Goal: Task Accomplishment & Management: Use online tool/utility

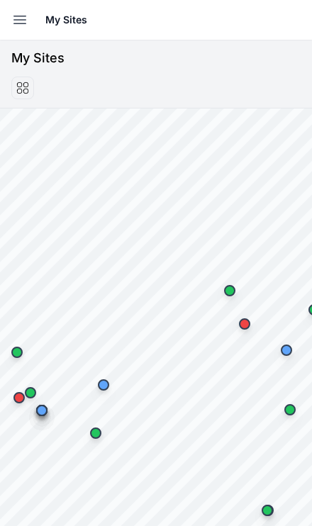
click at [6, 20] on button "Open sidebar" at bounding box center [19, 19] width 31 height 31
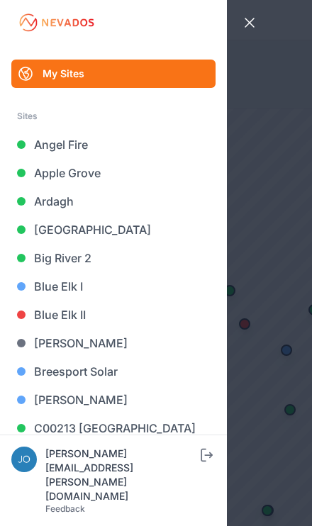
click at [84, 315] on link "Blue Elk II" at bounding box center [113, 315] width 204 height 28
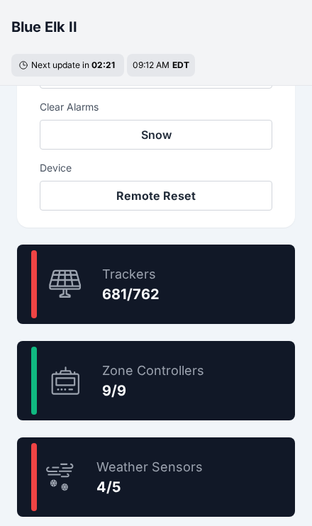
scroll to position [765, 0]
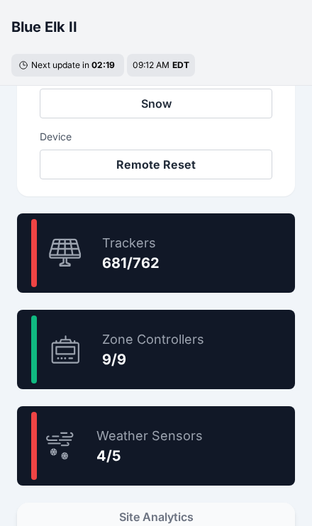
click at [189, 251] on div "89.4 % Trackers 681/762" at bounding box center [156, 253] width 278 height 79
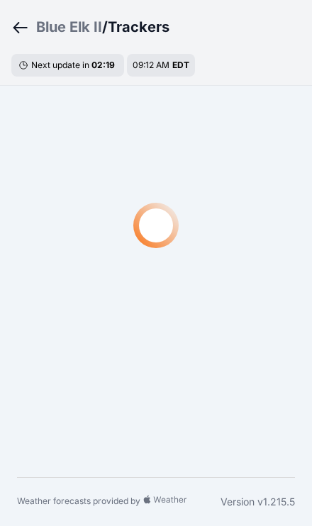
scroll to position [49, 0]
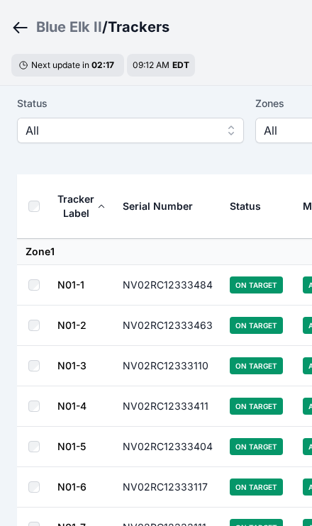
click at [185, 129] on span "All" at bounding box center [121, 130] width 190 height 17
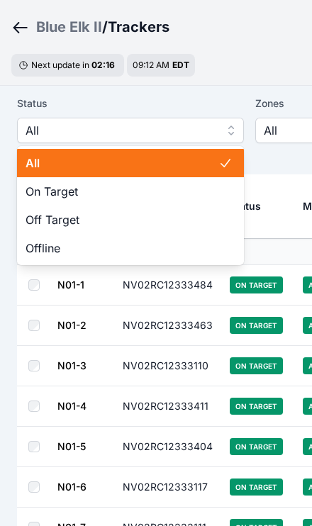
click at [137, 221] on span "Off Target" at bounding box center [122, 219] width 193 height 17
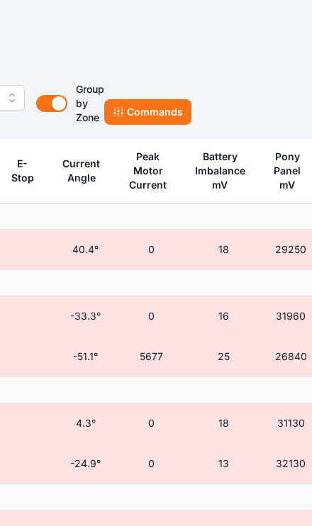
scroll to position [84, 455]
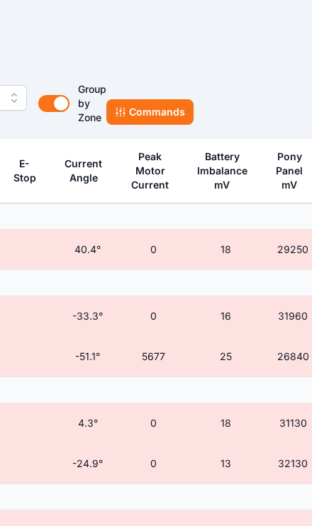
click at [162, 118] on button "Commands" at bounding box center [149, 112] width 87 height 26
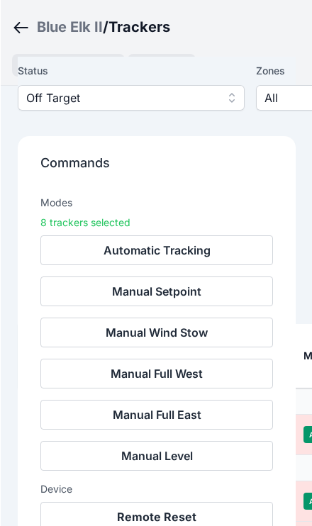
scroll to position [324, 0]
click at [192, 517] on button "Remote Reset" at bounding box center [156, 517] width 233 height 30
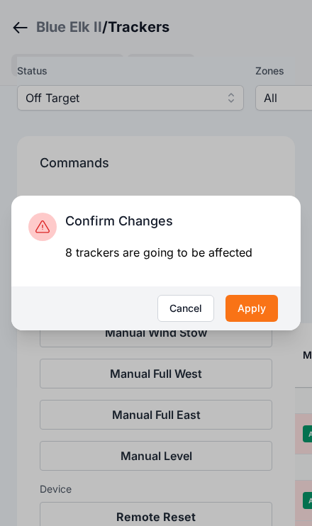
click at [253, 322] on button "Apply" at bounding box center [252, 308] width 52 height 27
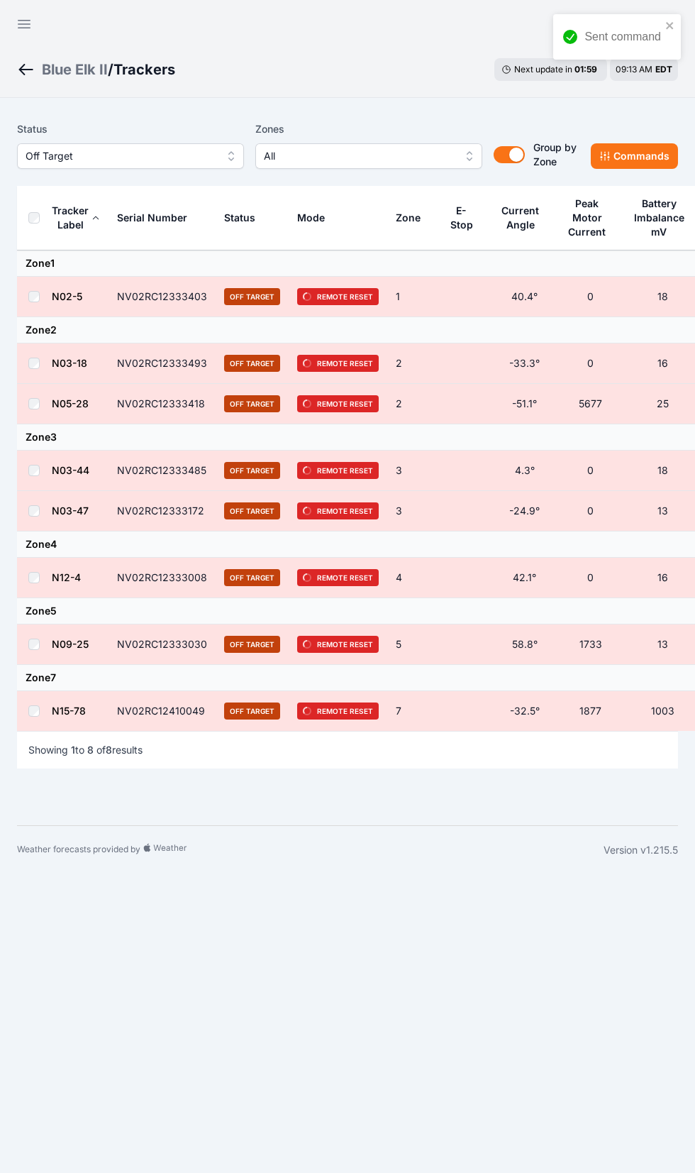
click at [16, 21] on icon "button" at bounding box center [24, 24] width 17 height 17
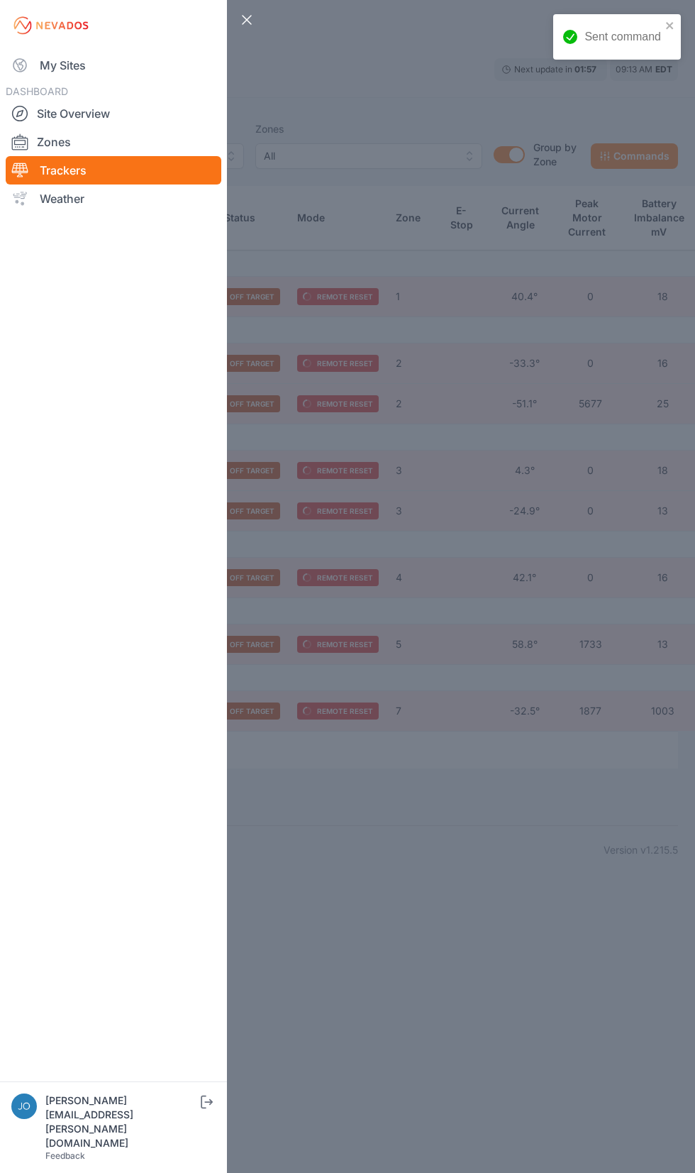
click at [53, 65] on link "My Sites" at bounding box center [114, 65] width 216 height 28
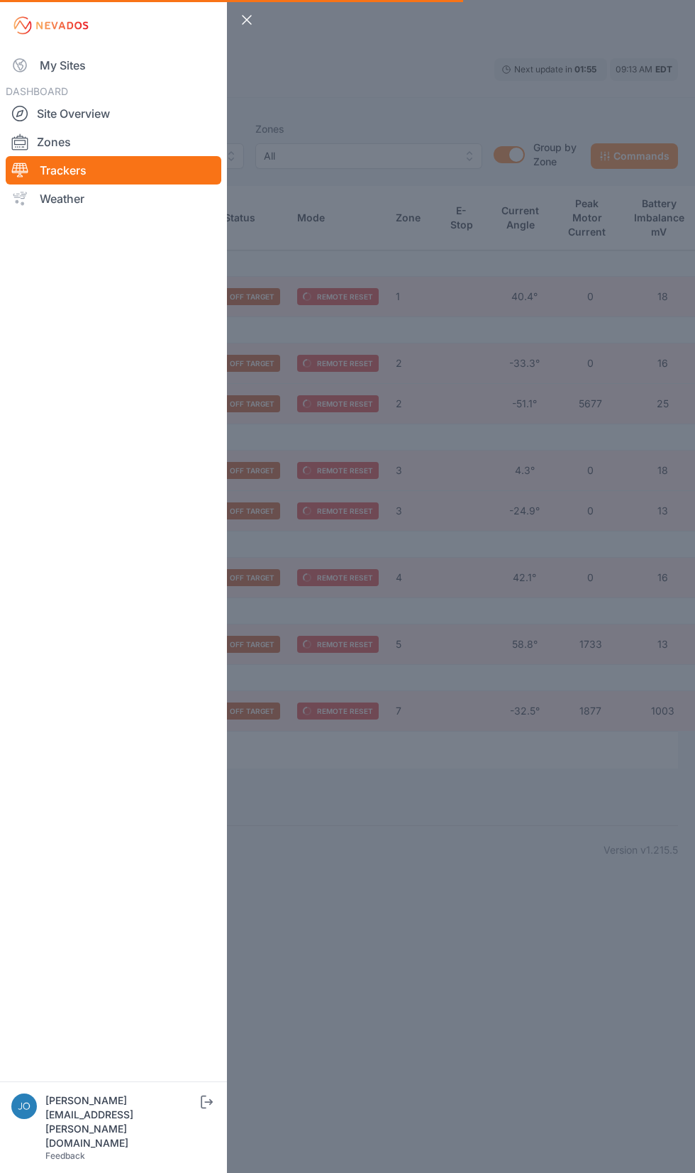
click at [54, 65] on link "My Sites" at bounding box center [114, 65] width 216 height 28
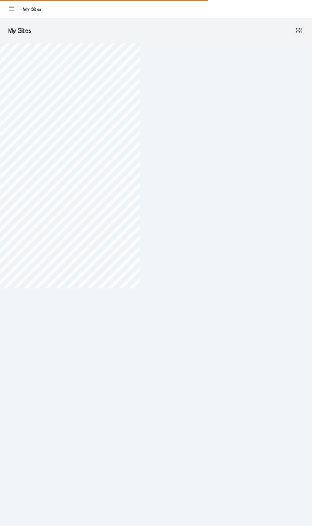
scroll to position [128, 0]
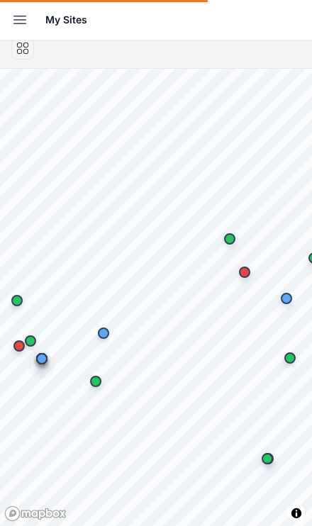
click at [13, 21] on icon "button" at bounding box center [19, 19] width 17 height 17
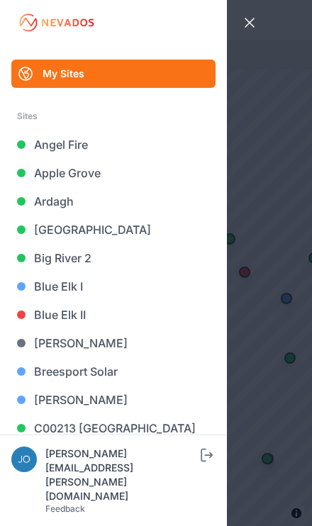
scroll to position [0, 0]
click at [74, 267] on link "Big River 2" at bounding box center [113, 258] width 204 height 28
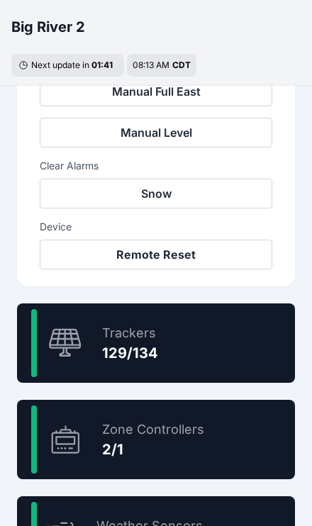
scroll to position [678, 0]
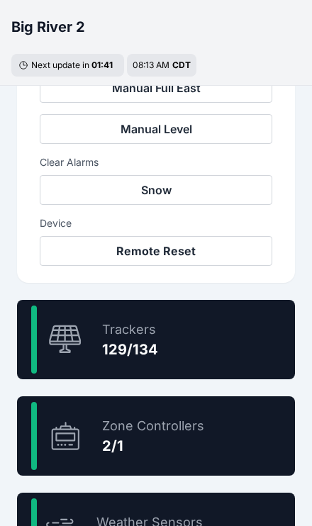
click at [190, 360] on div "96.3 % Trackers 129/134" at bounding box center [156, 339] width 278 height 79
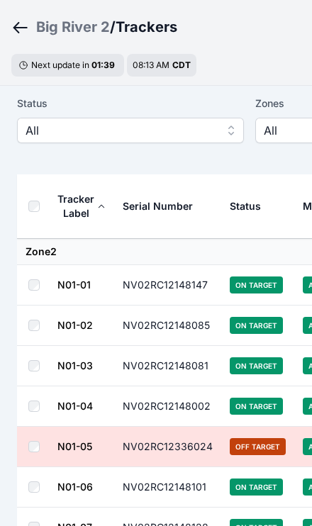
click at [159, 131] on span "All" at bounding box center [121, 130] width 190 height 17
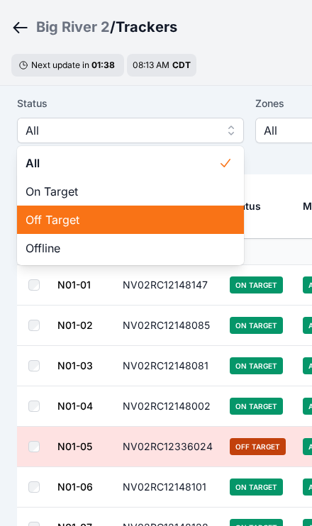
click at [114, 220] on span "Off Target" at bounding box center [122, 219] width 193 height 17
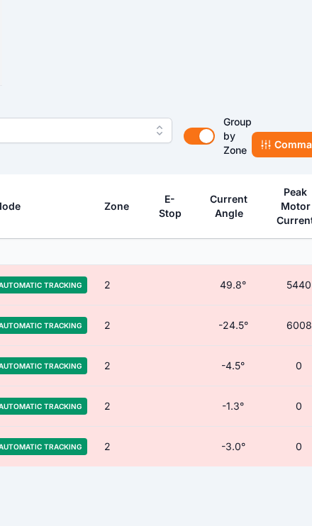
scroll to position [49, 345]
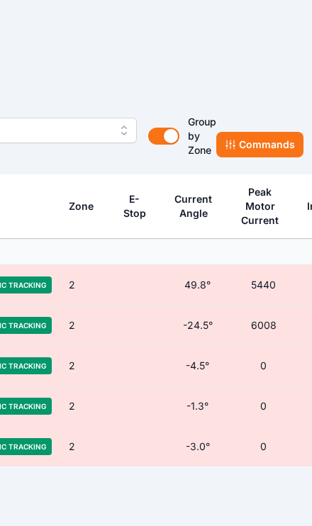
click at [265, 151] on button "Commands" at bounding box center [259, 145] width 87 height 26
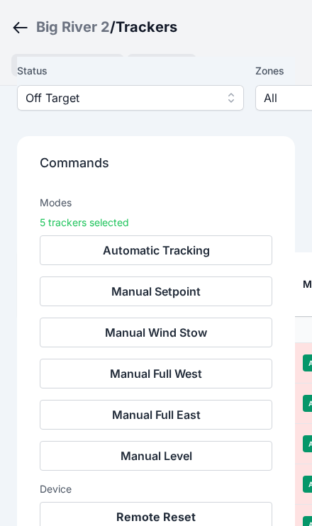
scroll to position [396, 0]
click at [177, 517] on button "Remote Reset" at bounding box center [156, 517] width 233 height 30
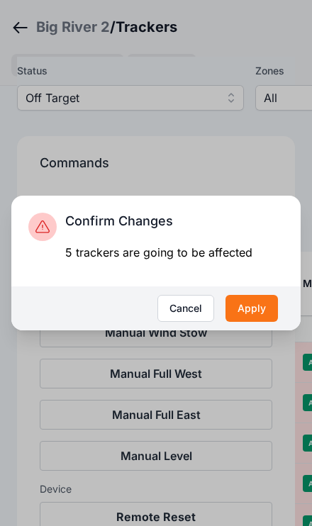
click at [253, 322] on button "Apply" at bounding box center [252, 308] width 52 height 27
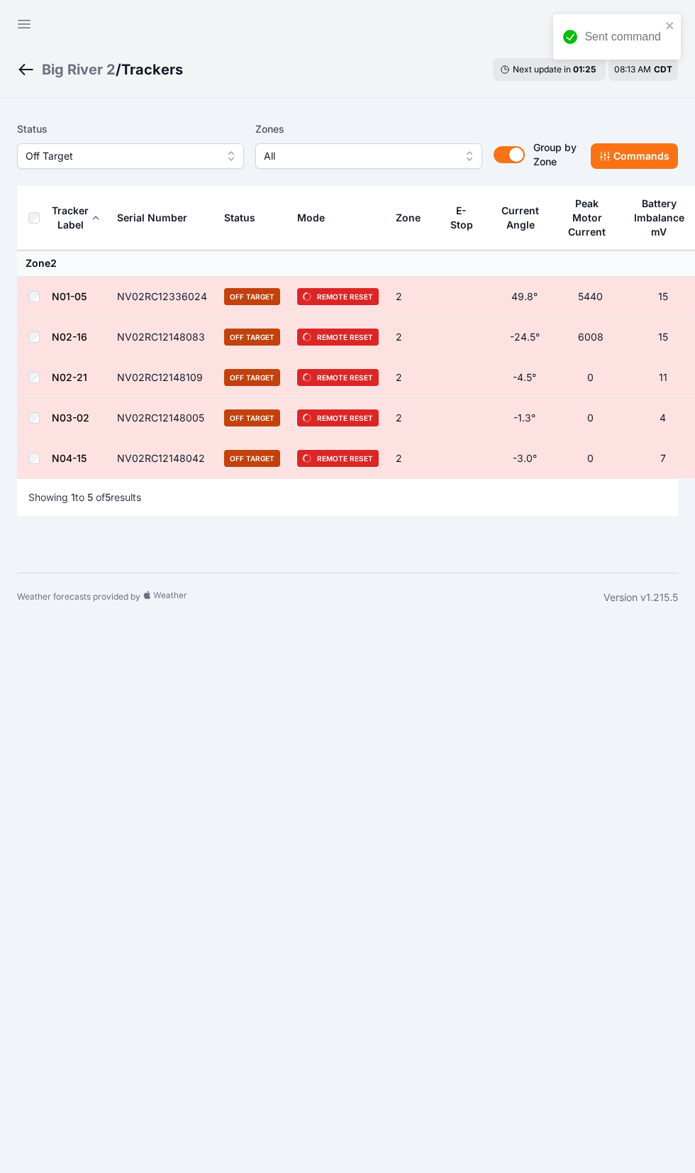
click at [21, 26] on icon "button" at bounding box center [24, 24] width 17 height 17
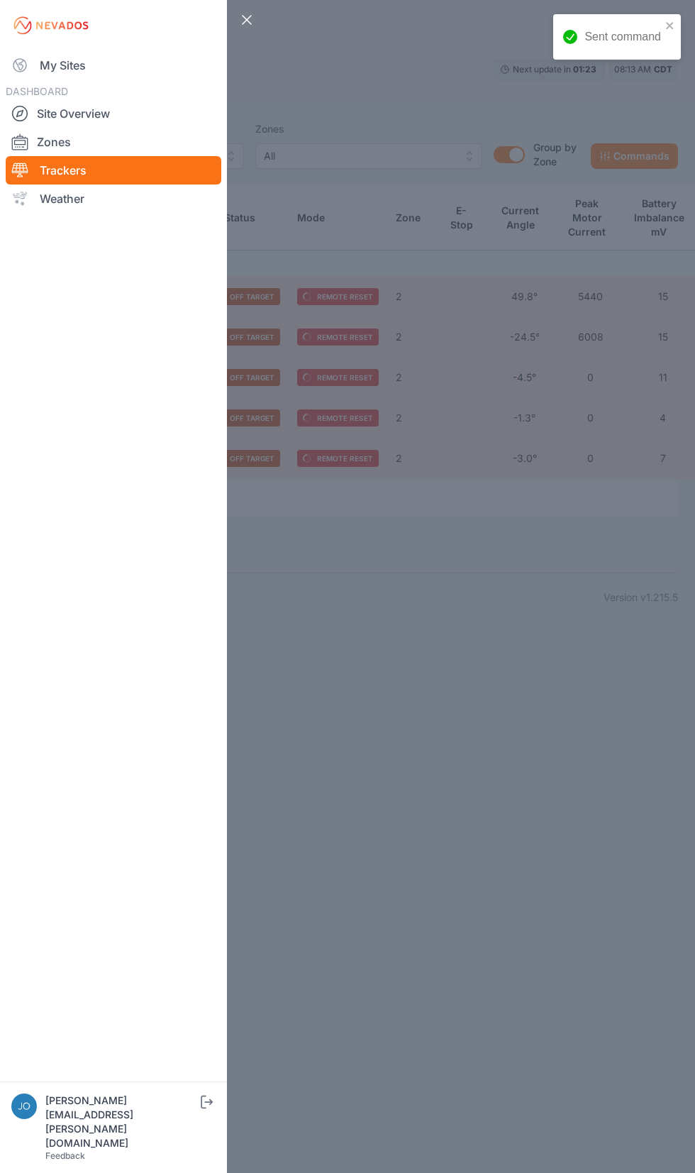
click at [44, 67] on link "My Sites" at bounding box center [114, 65] width 216 height 28
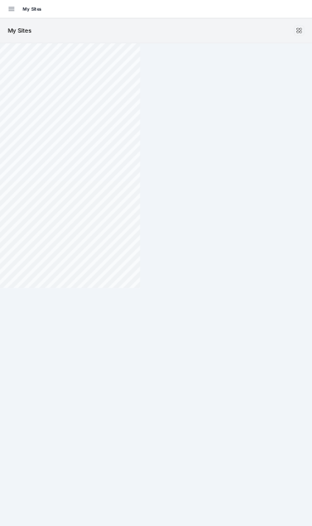
scroll to position [128, 0]
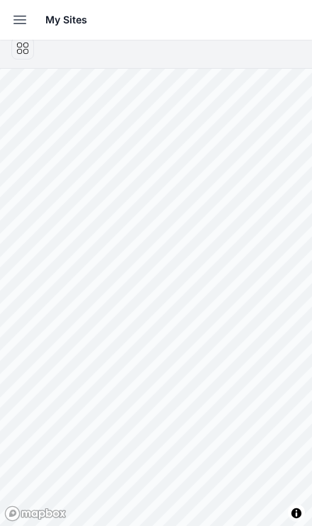
click at [14, 26] on icon "button" at bounding box center [19, 19] width 17 height 17
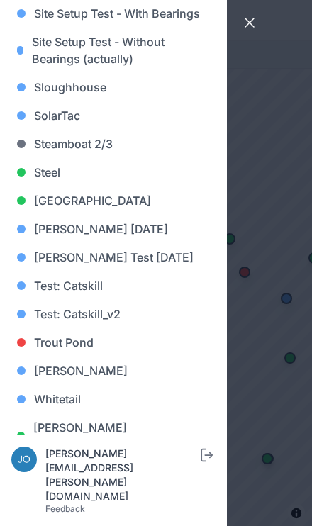
scroll to position [1395, 0]
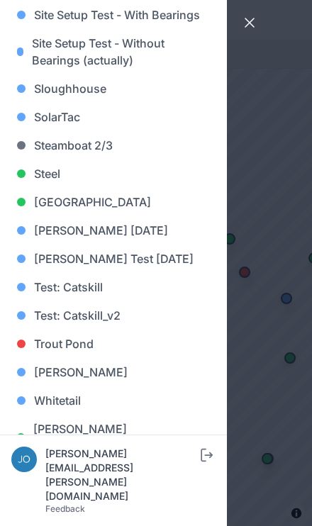
click at [108, 211] on link "[GEOGRAPHIC_DATA]" at bounding box center [113, 202] width 204 height 28
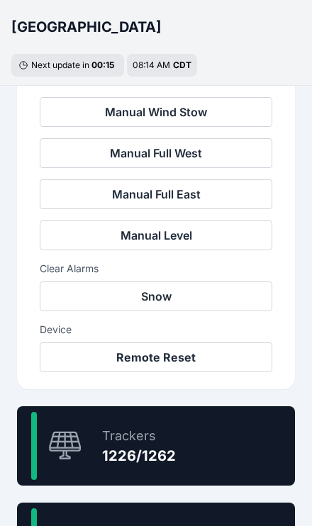
scroll to position [572, 0]
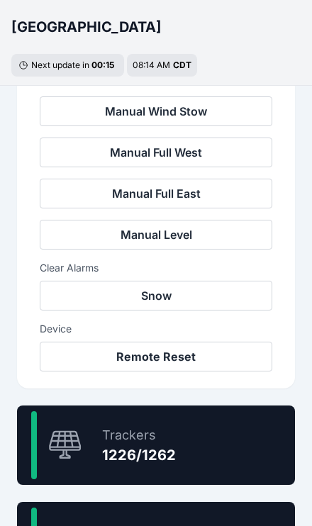
click at [233, 455] on div "97.1 % Trackers 1226/1262" at bounding box center [156, 445] width 278 height 79
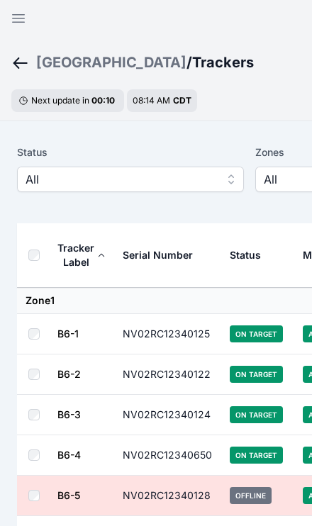
click at [43, 184] on span "All" at bounding box center [121, 179] width 190 height 17
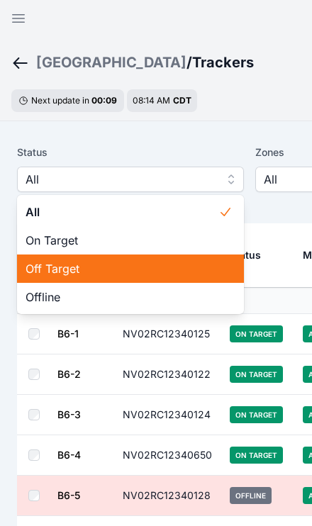
click at [35, 265] on span "Off Target" at bounding box center [122, 268] width 193 height 17
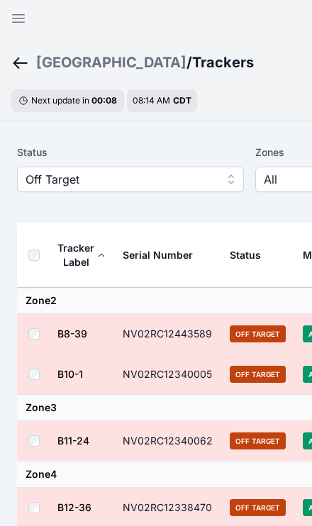
click at [33, 264] on th at bounding box center [37, 255] width 40 height 65
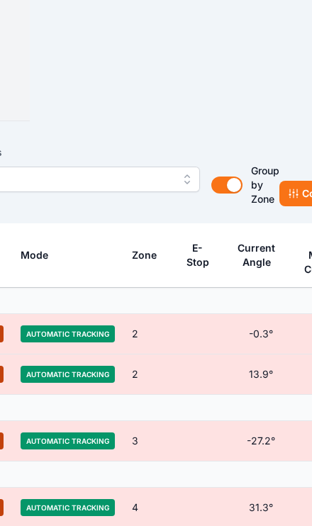
scroll to position [0, 285]
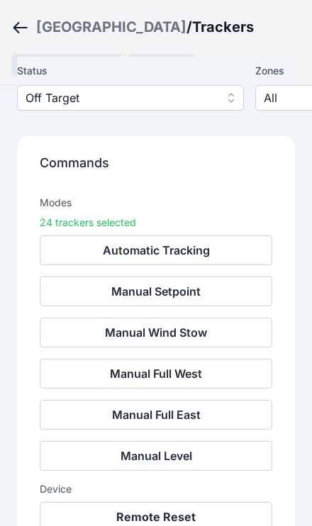
scroll to position [88, 0]
click at [165, 524] on button "Remote Reset" at bounding box center [156, 517] width 233 height 30
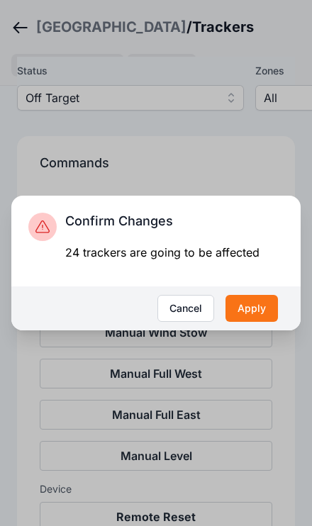
click at [267, 322] on button "Apply" at bounding box center [252, 308] width 52 height 27
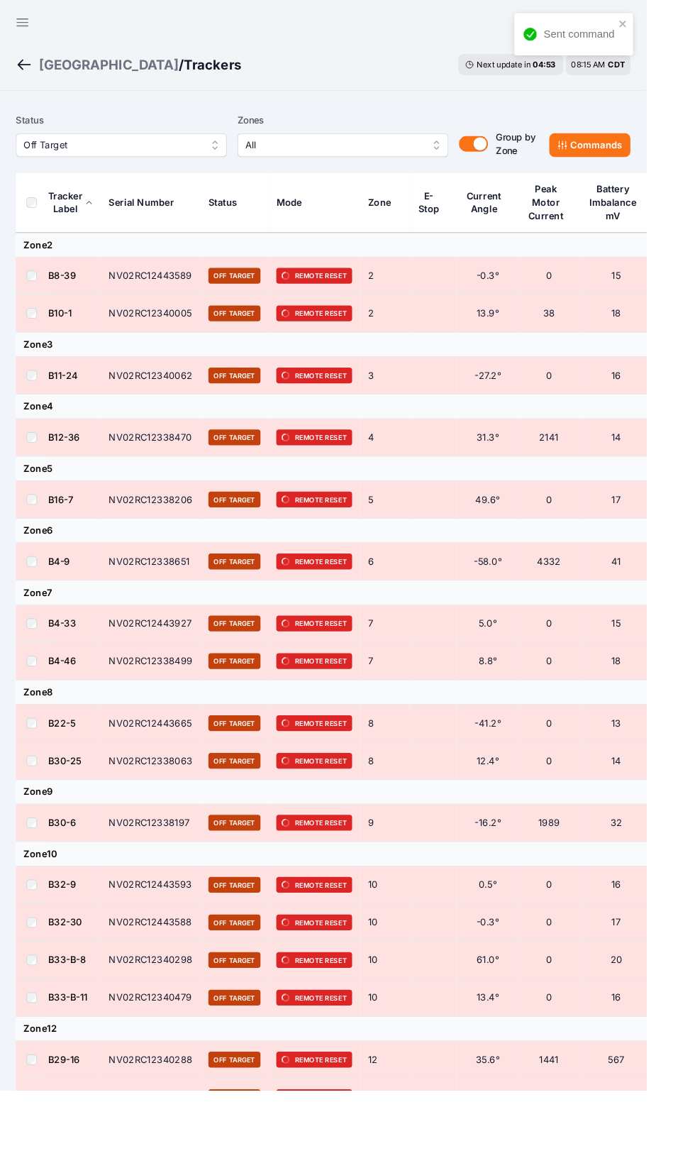
click at [18, 26] on icon "button" at bounding box center [24, 24] width 17 height 17
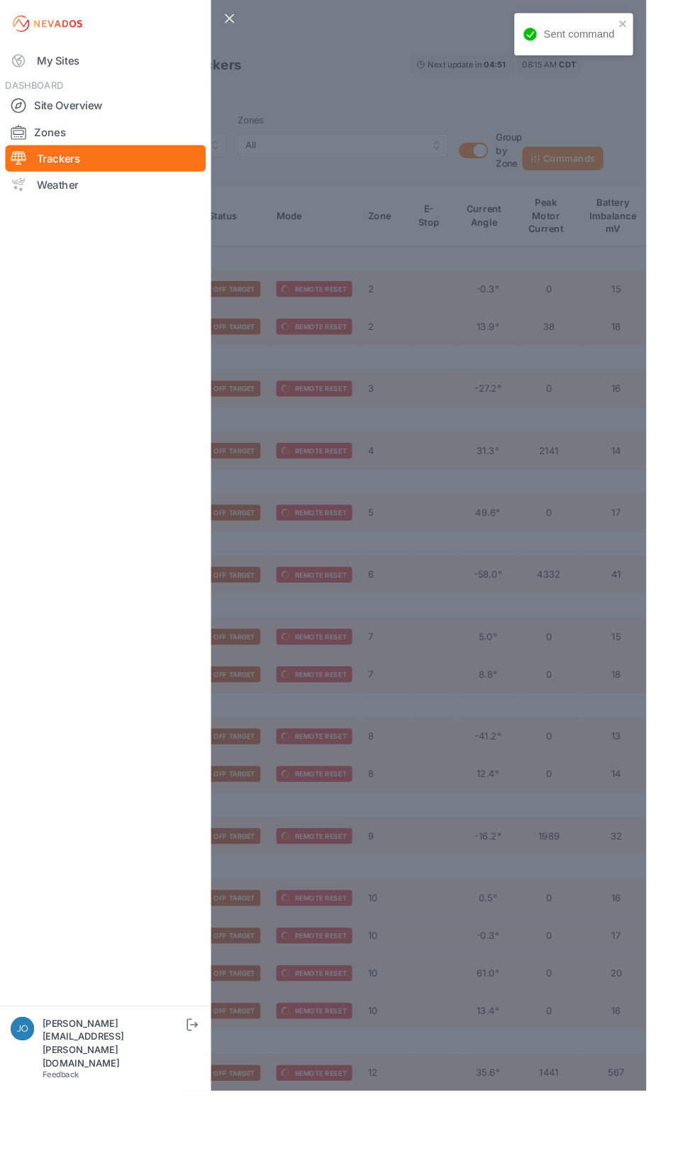
click at [59, 77] on link "My Sites" at bounding box center [114, 65] width 216 height 28
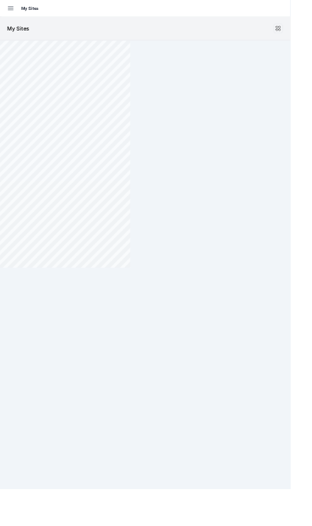
scroll to position [128, 0]
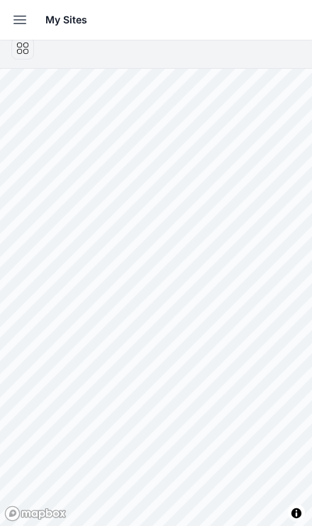
click at [26, 13] on icon "button" at bounding box center [19, 19] width 17 height 17
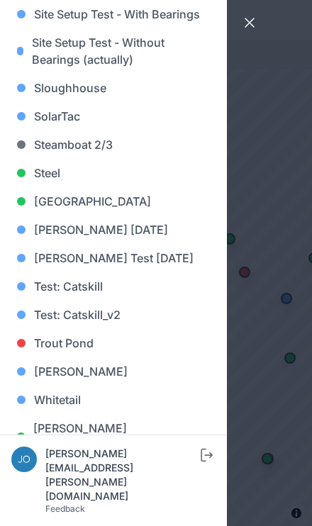
scroll to position [1395, 0]
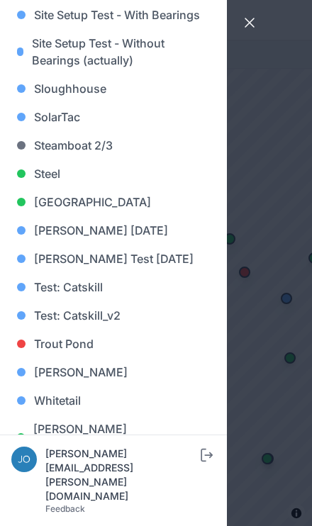
click at [81, 405] on link "Whitetail" at bounding box center [113, 401] width 204 height 28
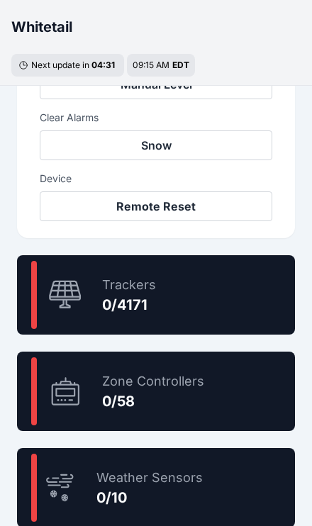
scroll to position [736, 0]
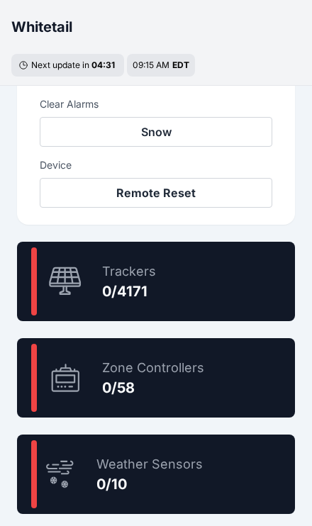
click at [210, 282] on div "0 % Trackers 0/4171" at bounding box center [156, 281] width 278 height 79
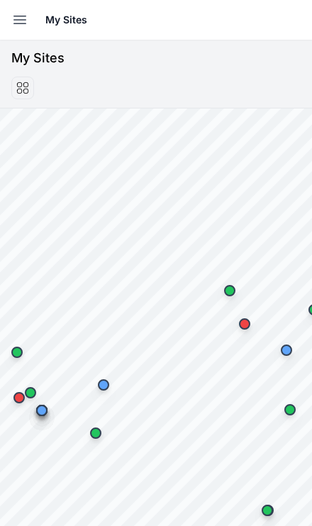
click at [15, 6] on button "Open sidebar" at bounding box center [19, 19] width 31 height 31
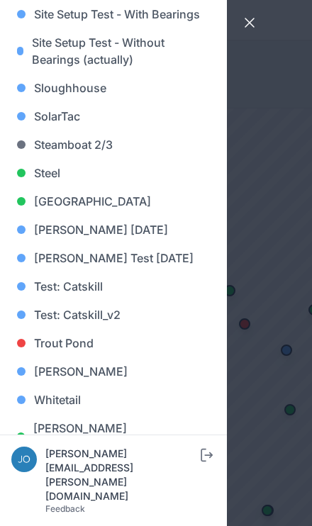
scroll to position [1395, 0]
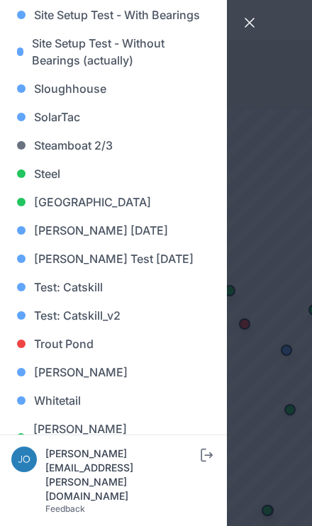
click at [95, 402] on link "Whitetail" at bounding box center [113, 401] width 204 height 28
click at [72, 393] on link "Whitetail" at bounding box center [113, 401] width 204 height 28
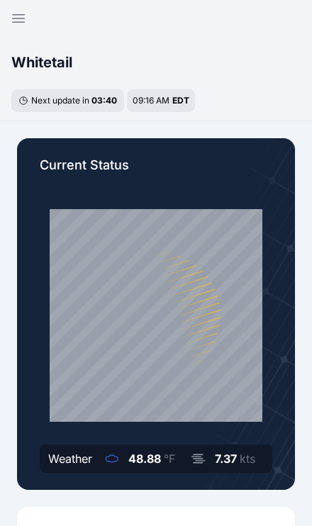
scroll to position [48, 0]
